Goal: Information Seeking & Learning: Understand process/instructions

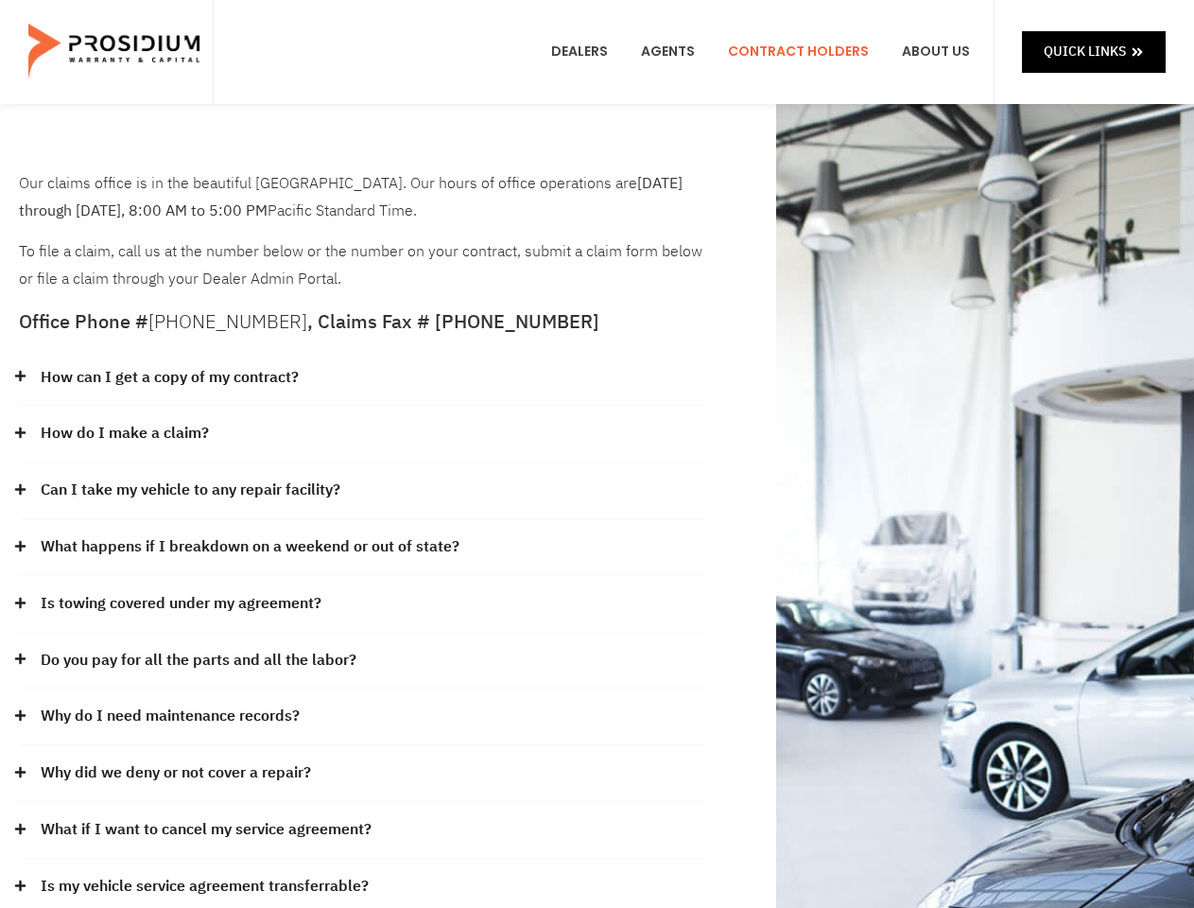
click at [597, 454] on div "How do I make a claim?" at bounding box center [362, 434] width 686 height 57
click at [362, 378] on div "How can I get a copy of my contract?" at bounding box center [362, 378] width 686 height 57
click at [168, 377] on link "How can I get a copy of my contract?" at bounding box center [170, 377] width 258 height 27
click at [362, 434] on div "How do I make a claim?" at bounding box center [362, 434] width 686 height 57
click at [124, 433] on link "How do I make a claim?" at bounding box center [125, 433] width 168 height 27
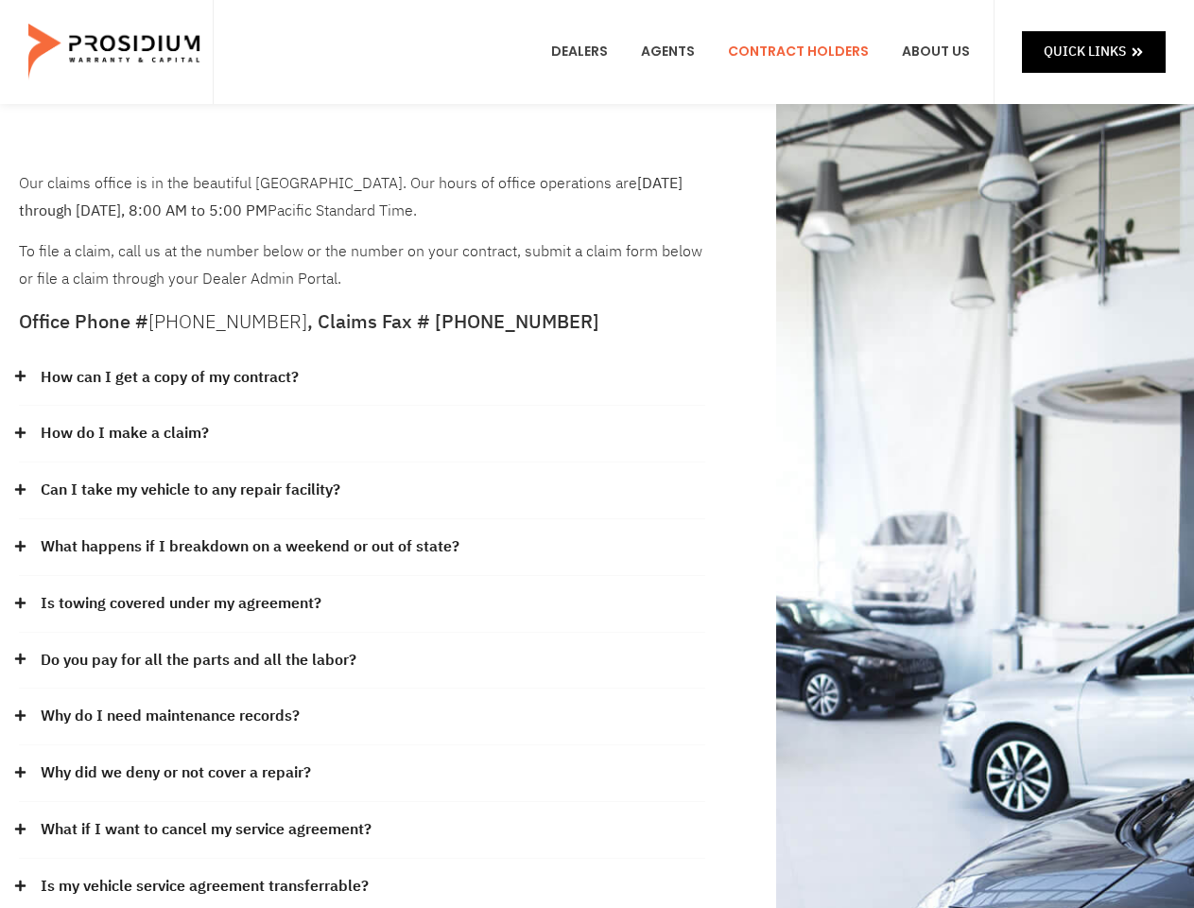
click at [362, 491] on div "Can I take my vehicle to any repair facility?" at bounding box center [362, 490] width 686 height 57
click at [191, 490] on link "Can I take my vehicle to any repair facility?" at bounding box center [191, 490] width 300 height 27
click at [362, 547] on link "What happens if I breakdown on a weekend or out of state?" at bounding box center [250, 546] width 419 height 27
click at [248, 546] on link "What happens if I breakdown on a weekend or out of state?" at bounding box center [250, 546] width 419 height 27
click at [362, 604] on div "Is towing covered under my agreement?" at bounding box center [362, 604] width 686 height 57
